Goal: Use online tool/utility

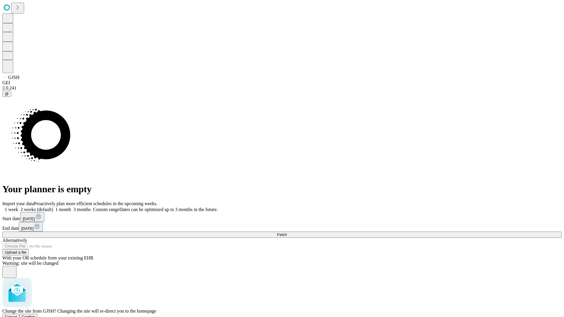
click at [36, 315] on span "Confirm" at bounding box center [29, 317] width 14 height 4
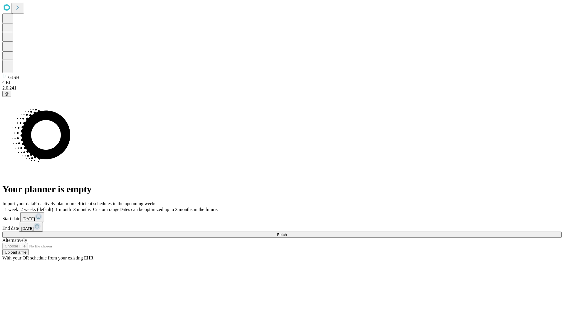
click at [53, 207] on label "2 weeks (default)" at bounding box center [35, 209] width 35 height 5
click at [286, 232] on span "Fetch" at bounding box center [282, 234] width 10 height 4
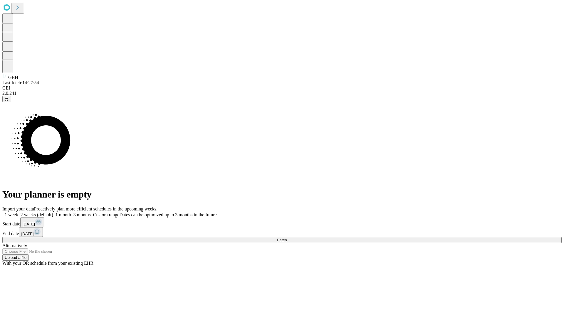
click at [53, 212] on label "2 weeks (default)" at bounding box center [35, 214] width 35 height 5
click at [286, 238] on span "Fetch" at bounding box center [282, 240] width 10 height 4
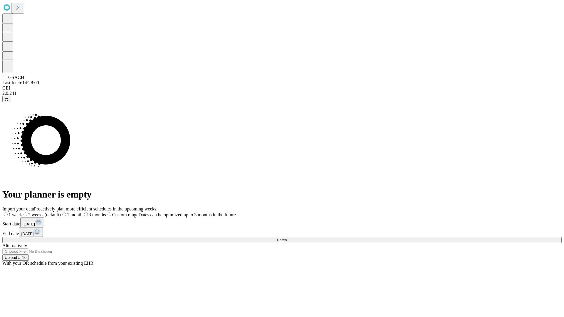
click at [286, 238] on span "Fetch" at bounding box center [282, 240] width 10 height 4
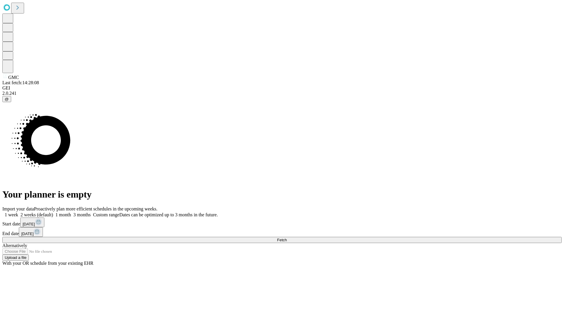
click at [286, 238] on span "Fetch" at bounding box center [282, 240] width 10 height 4
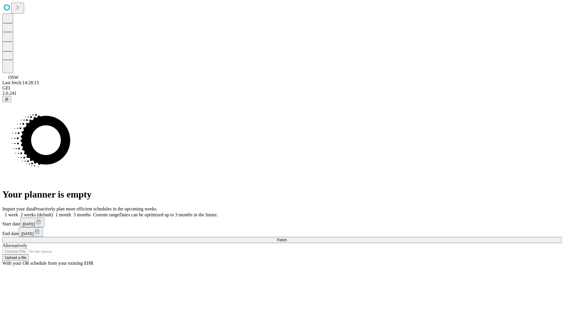
click at [286, 238] on span "Fetch" at bounding box center [282, 240] width 10 height 4
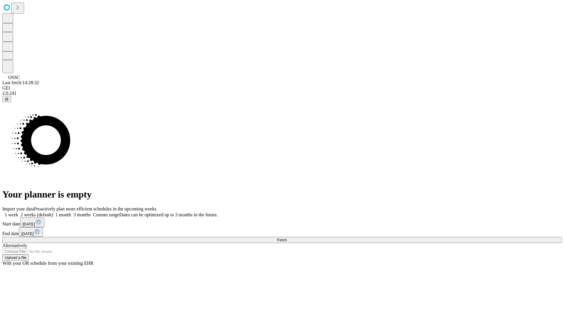
click at [53, 212] on label "2 weeks (default)" at bounding box center [35, 214] width 35 height 5
click at [286, 238] on span "Fetch" at bounding box center [282, 240] width 10 height 4
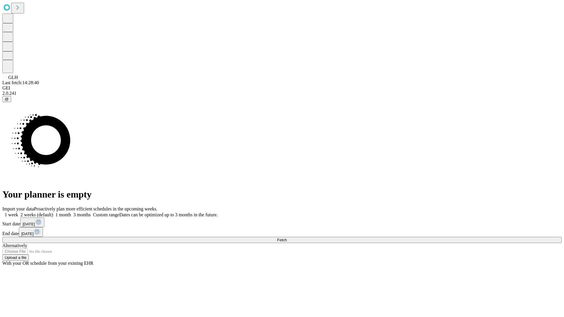
click at [53, 212] on label "2 weeks (default)" at bounding box center [35, 214] width 35 height 5
click at [286, 238] on span "Fetch" at bounding box center [282, 240] width 10 height 4
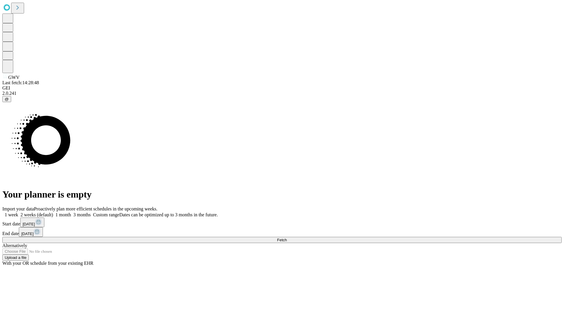
click at [53, 212] on label "2 weeks (default)" at bounding box center [35, 214] width 35 height 5
click at [286, 238] on span "Fetch" at bounding box center [282, 240] width 10 height 4
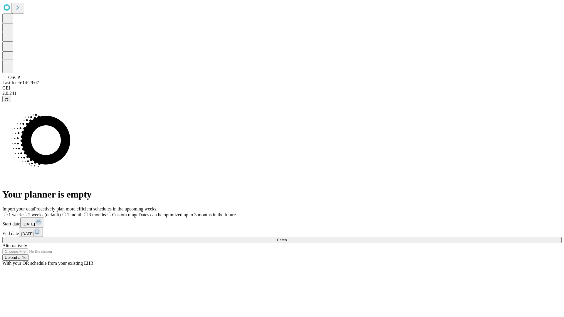
click at [61, 212] on label "2 weeks (default)" at bounding box center [41, 214] width 39 height 5
click at [286, 238] on span "Fetch" at bounding box center [282, 240] width 10 height 4
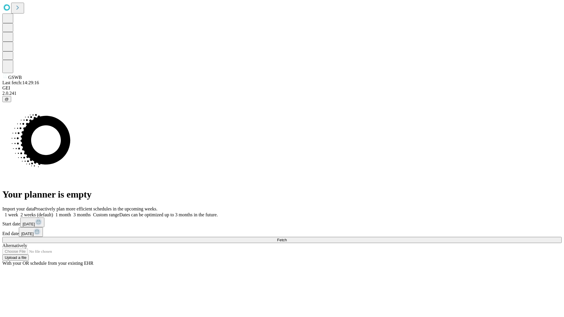
click at [53, 212] on label "2 weeks (default)" at bounding box center [35, 214] width 35 height 5
click at [286, 238] on span "Fetch" at bounding box center [282, 240] width 10 height 4
